Goal: Task Accomplishment & Management: Complete application form

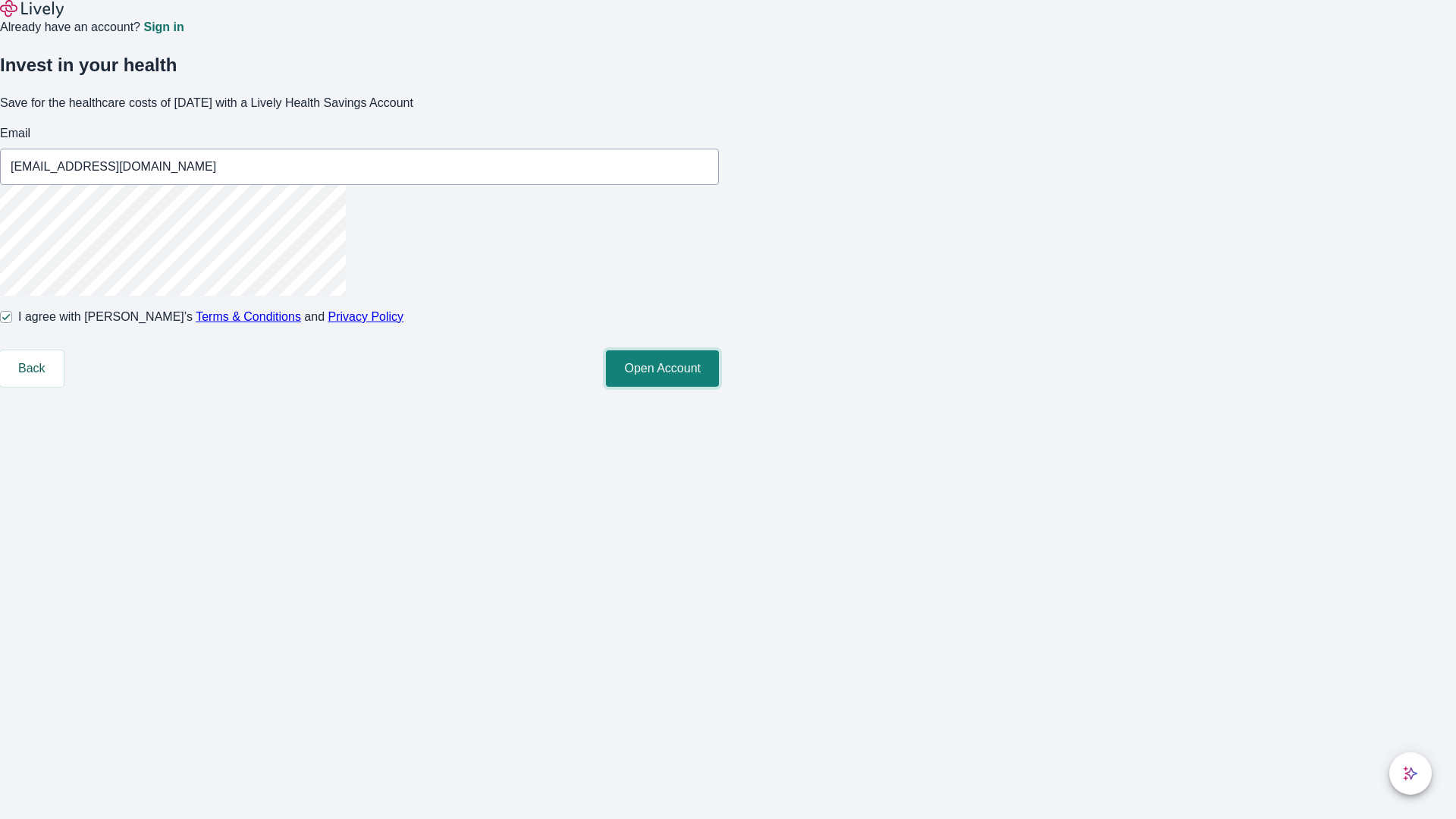
click at [719, 387] on button "Open Account" at bounding box center [663, 369] width 113 height 36
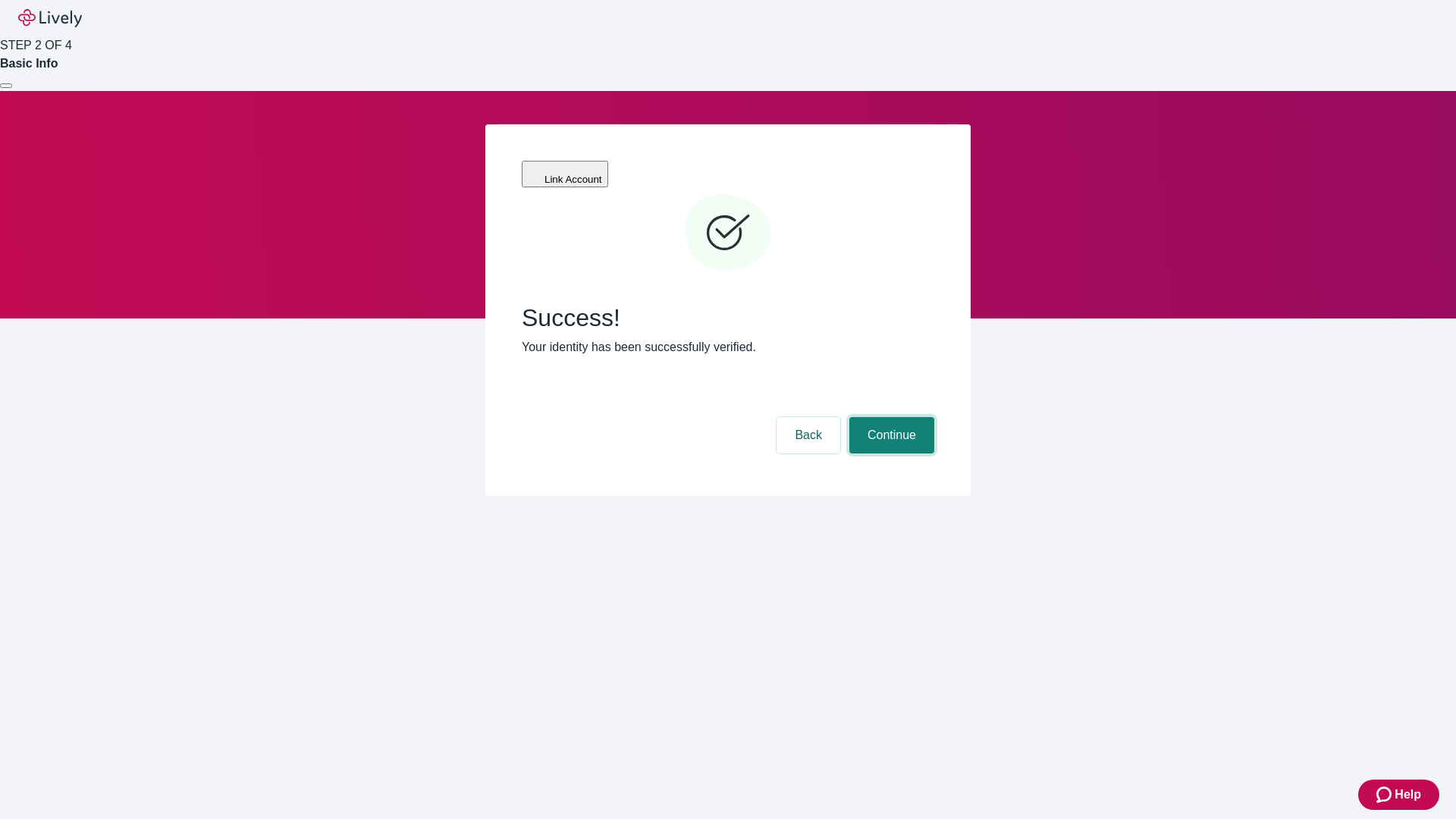
click at [889, 417] on button "Continue" at bounding box center [892, 435] width 85 height 36
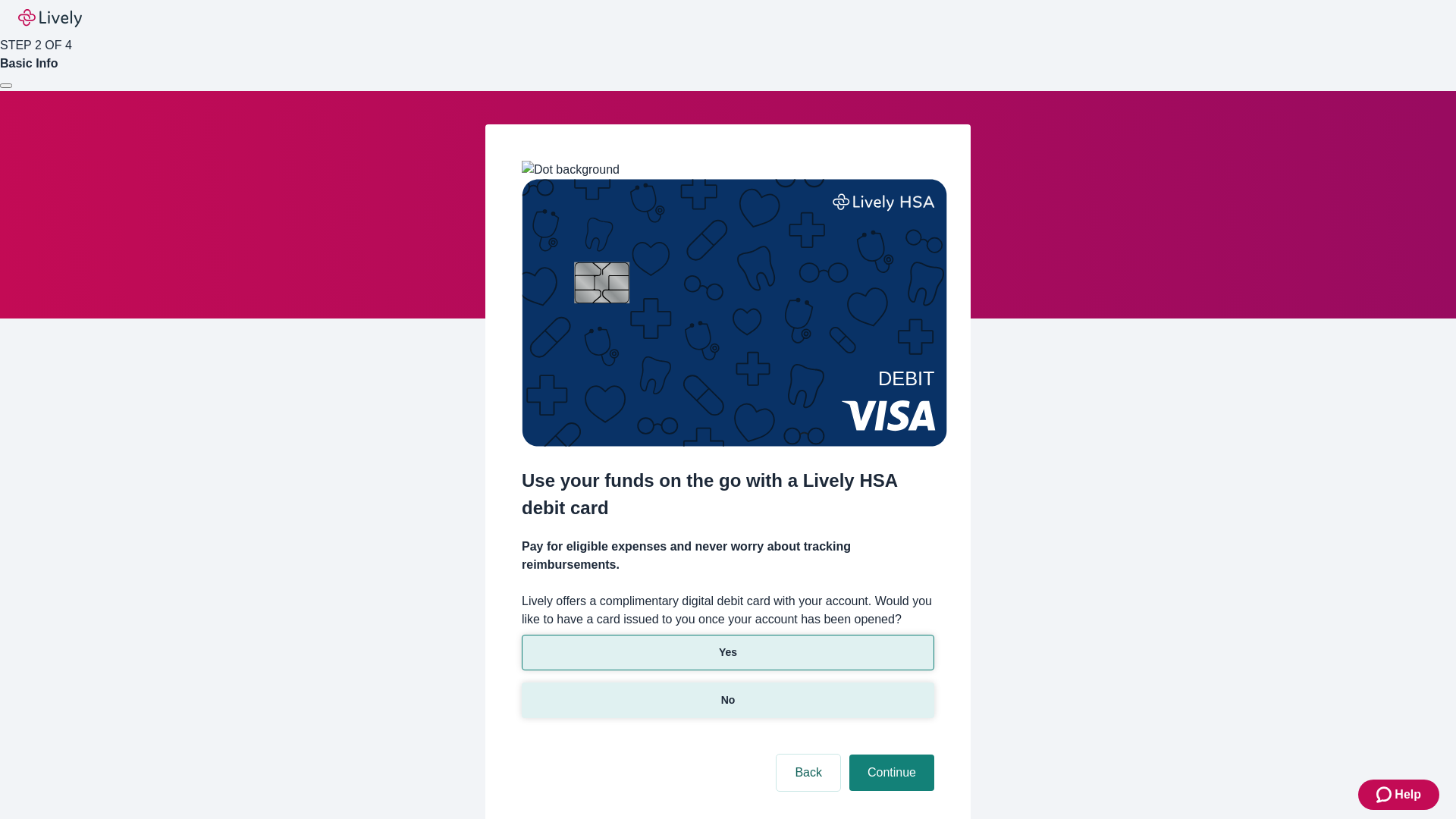
click at [728, 693] on p "No" at bounding box center [728, 701] width 14 height 16
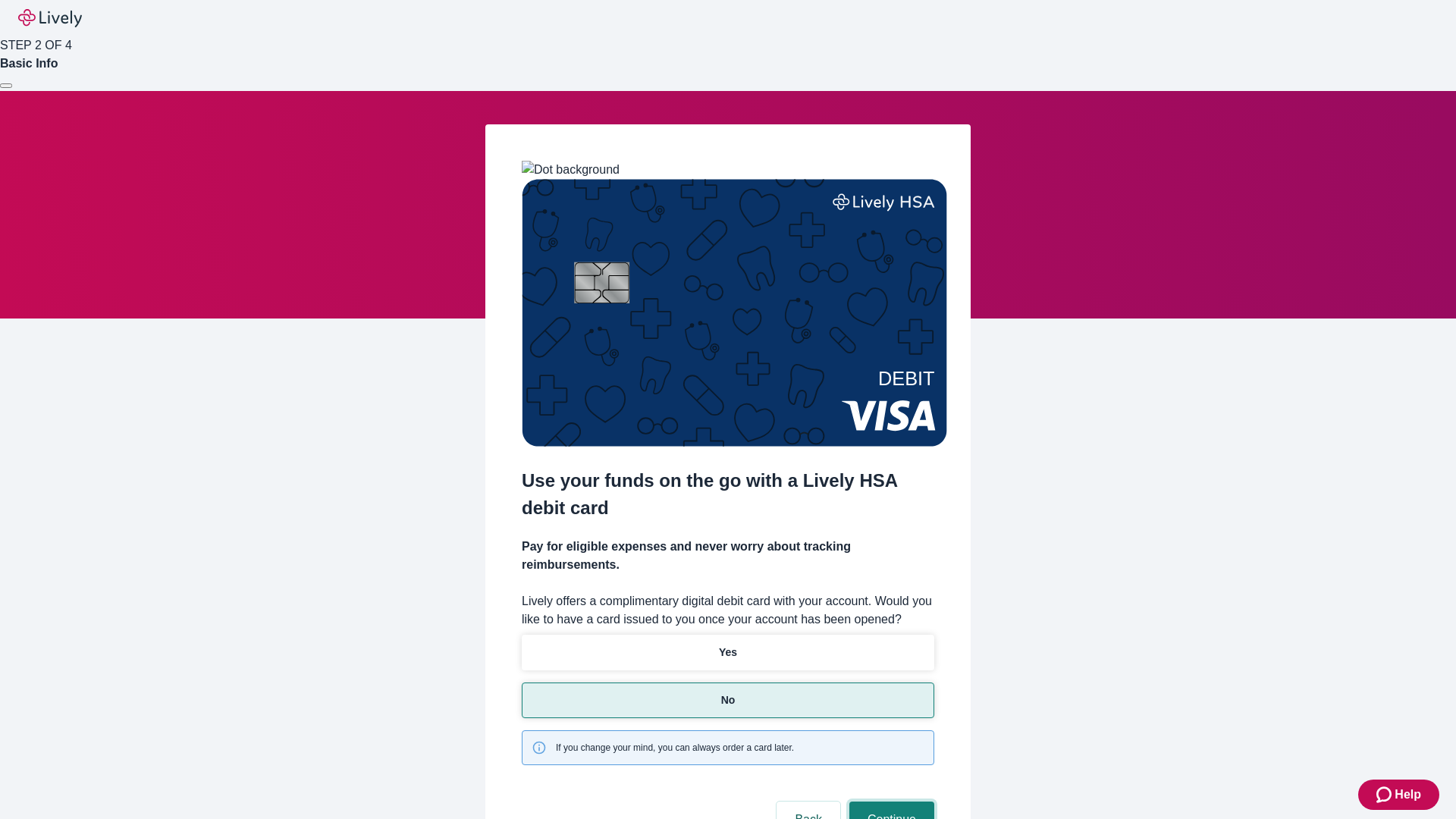
click at [889, 802] on button "Continue" at bounding box center [892, 820] width 85 height 36
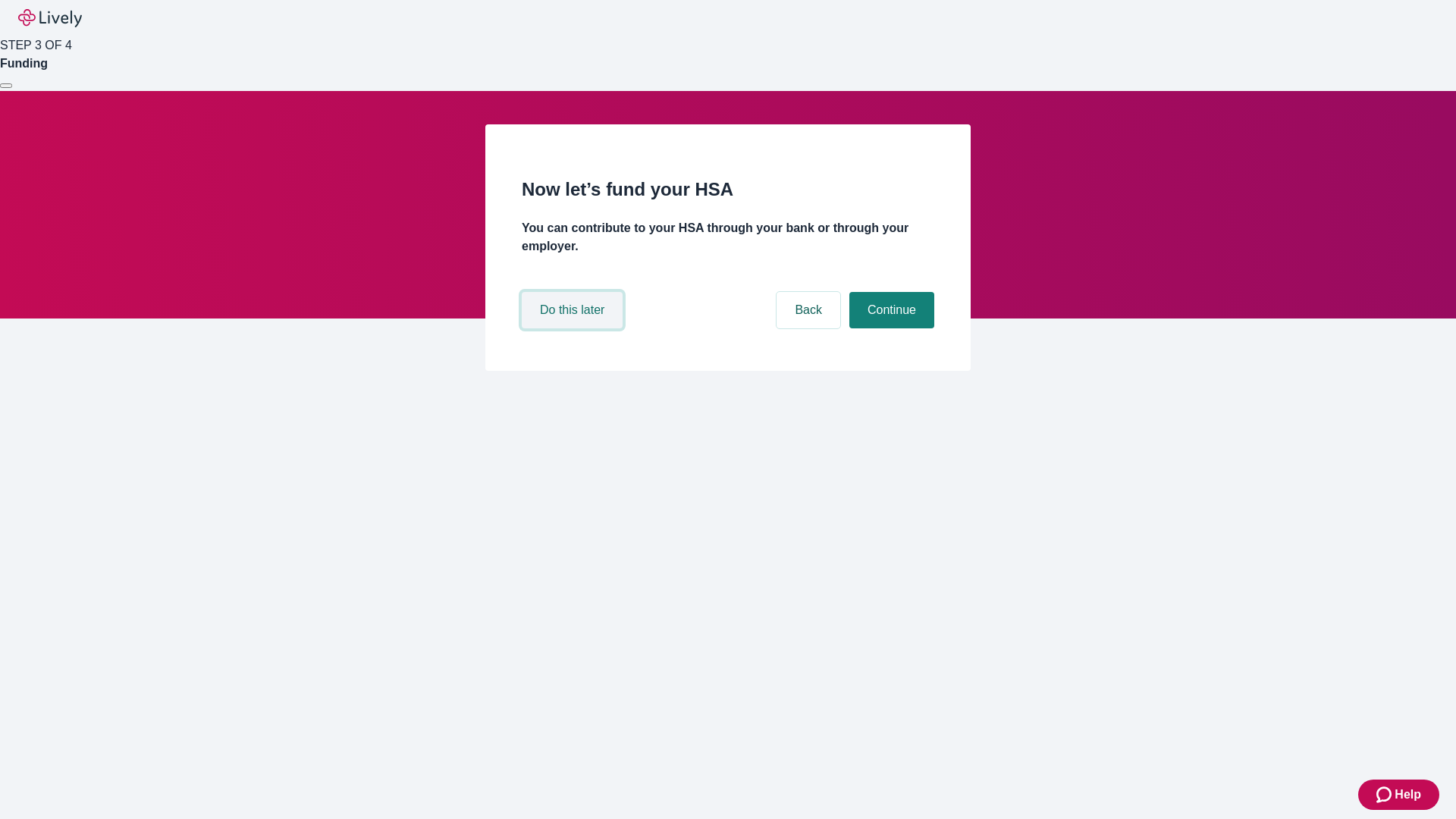
click at [574, 328] on button "Do this later" at bounding box center [571, 310] width 101 height 36
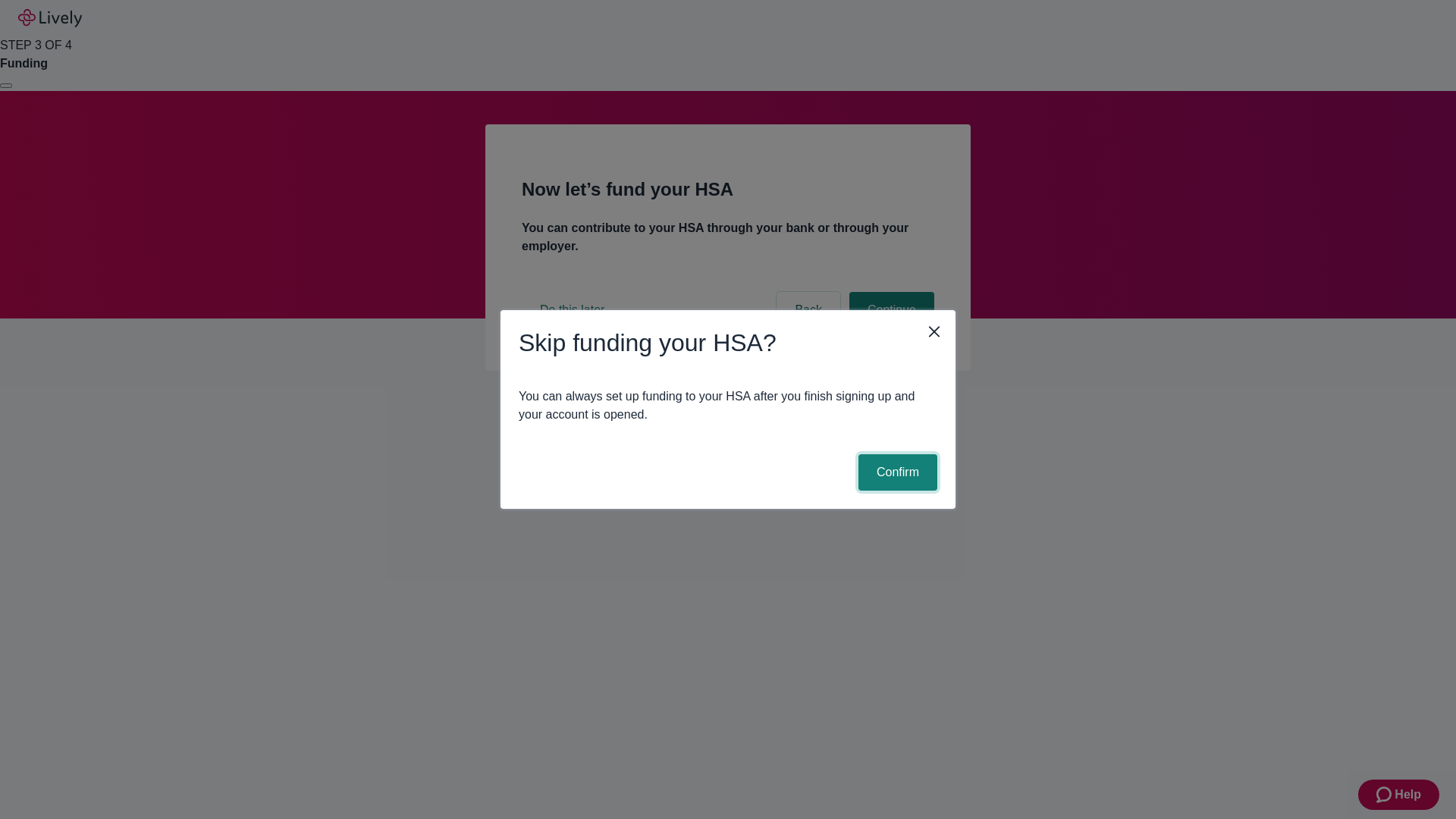
click at [896, 473] on button "Confirm" at bounding box center [898, 473] width 79 height 36
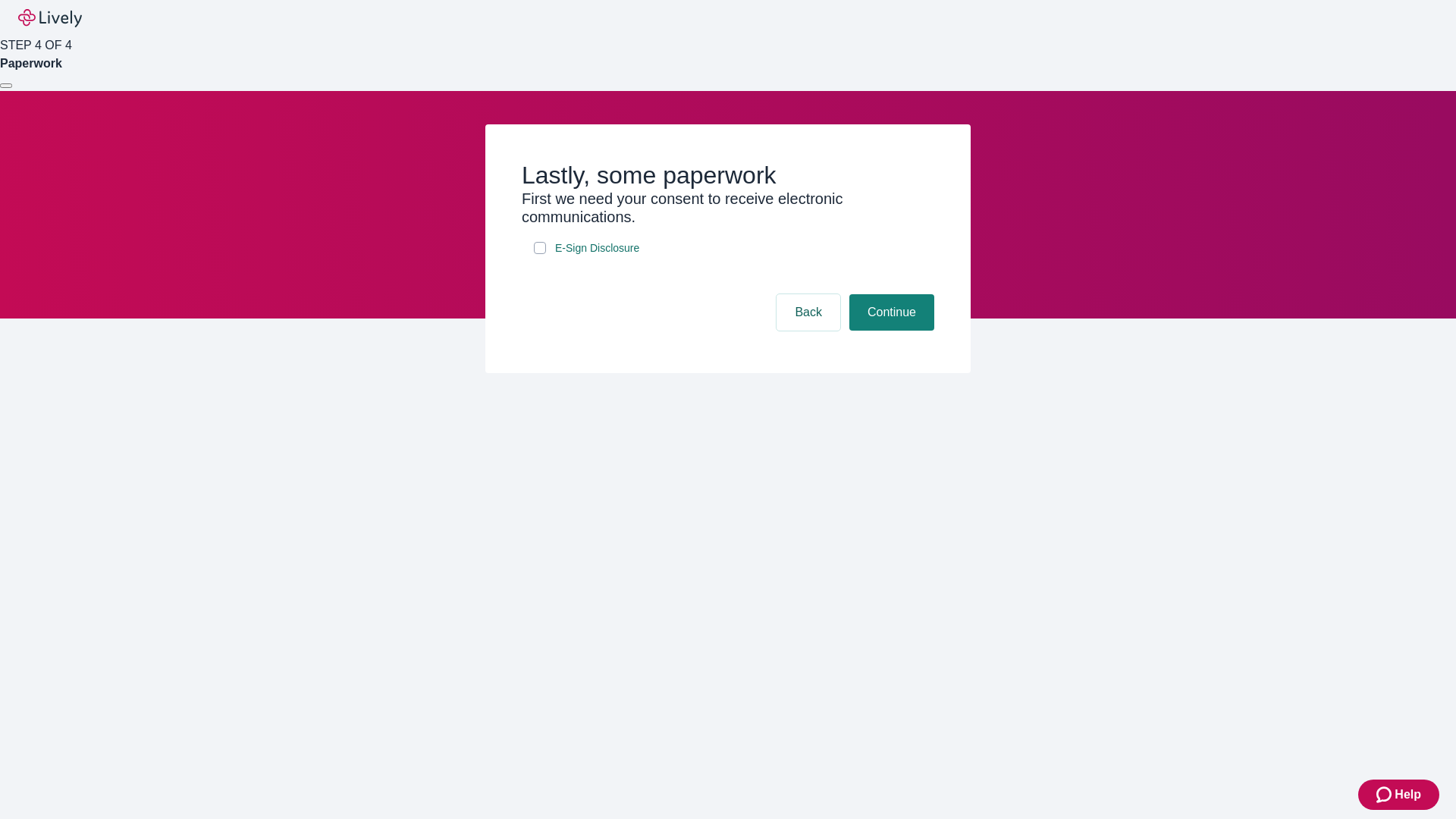
click at [540, 255] on input "E-Sign Disclosure" at bounding box center [540, 247] width 12 height 12
checkbox input "true"
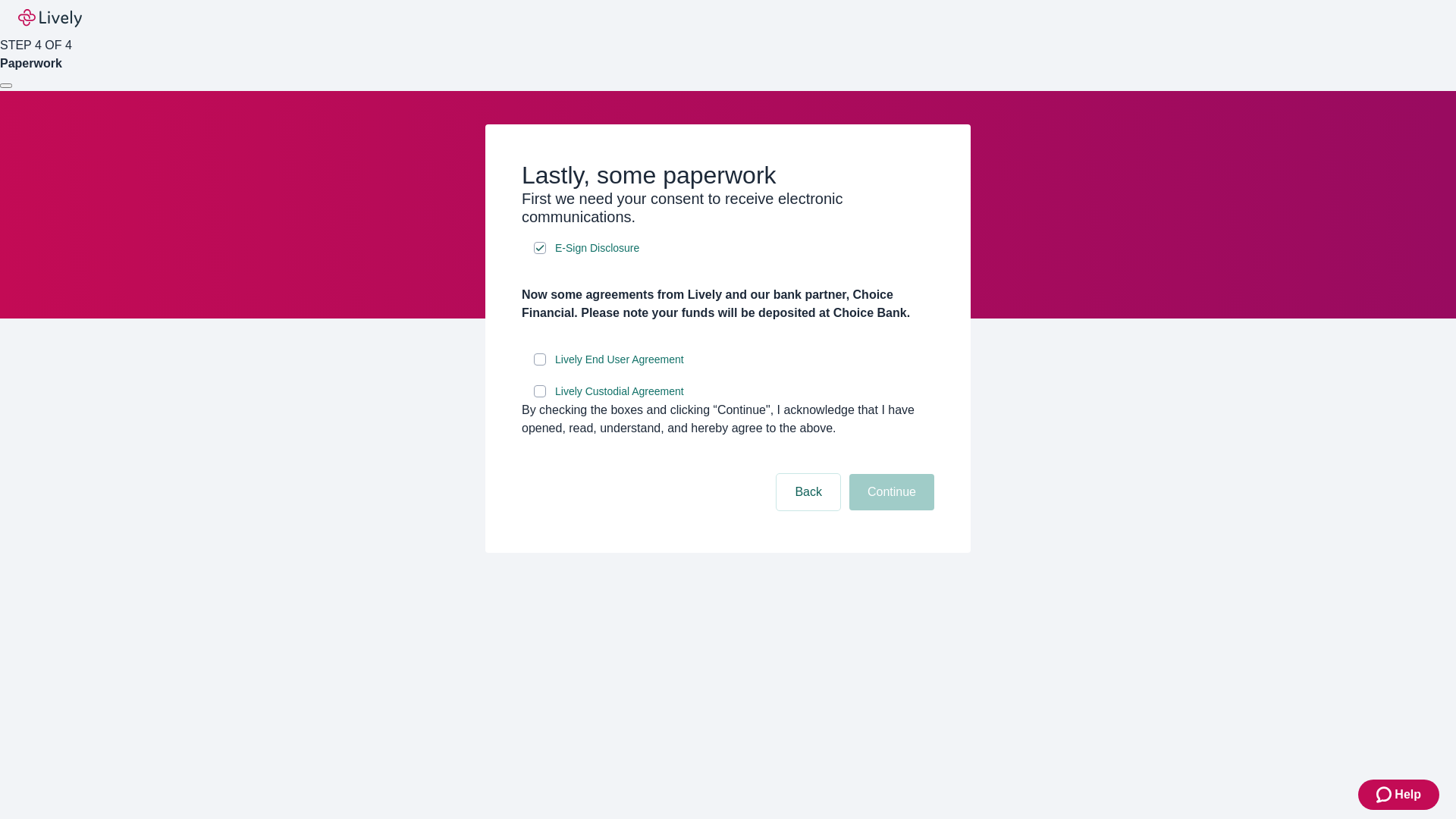
click at [540, 365] on input "Lively End User Agreement" at bounding box center [540, 359] width 12 height 12
checkbox input "true"
click at [540, 397] on input "Lively Custodial Agreement" at bounding box center [540, 391] width 12 height 12
checkbox input "true"
click at [889, 511] on button "Continue" at bounding box center [892, 492] width 85 height 36
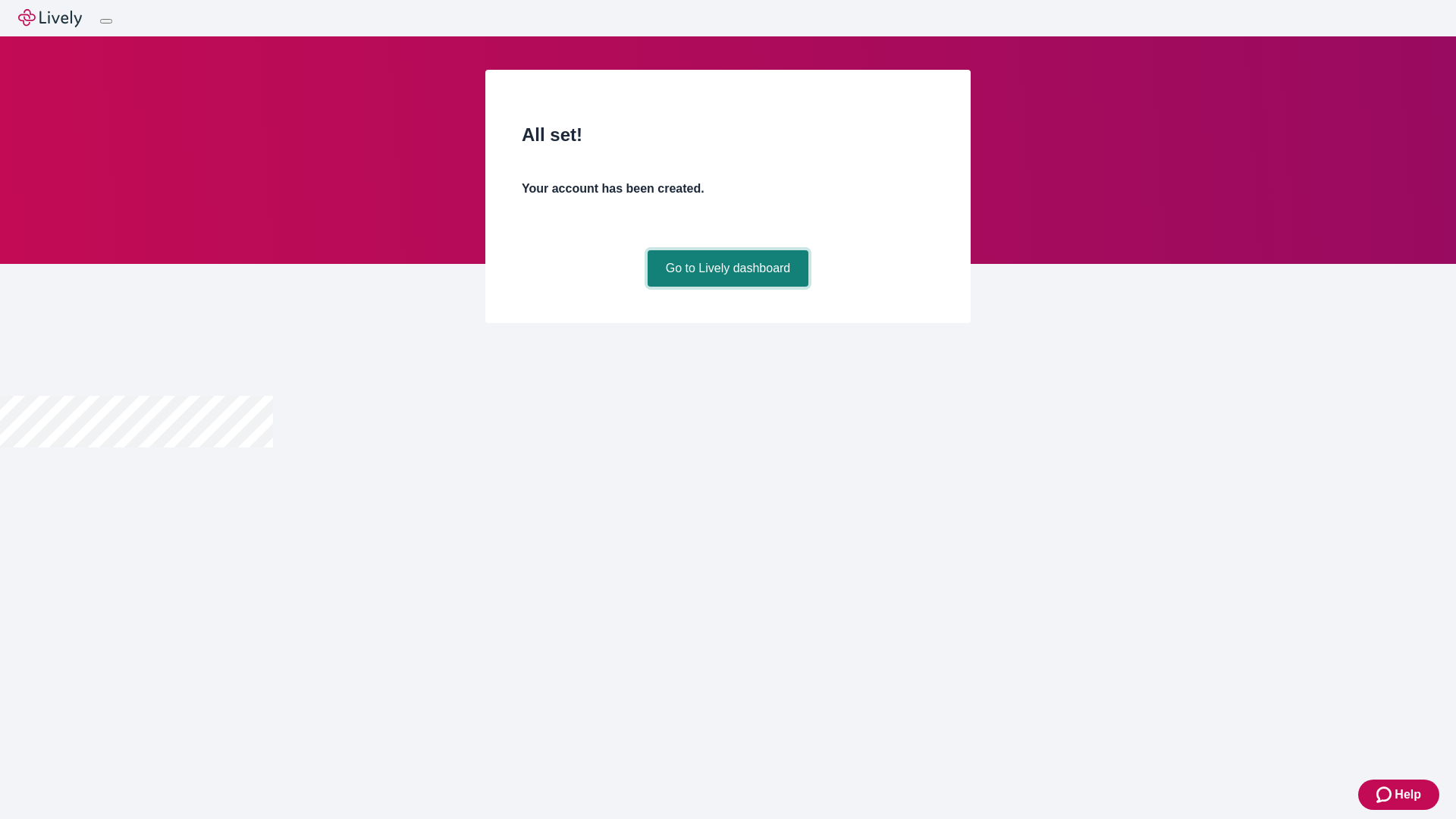
click at [728, 287] on link "Go to Lively dashboard" at bounding box center [728, 269] width 162 height 36
